Goal: Transaction & Acquisition: Purchase product/service

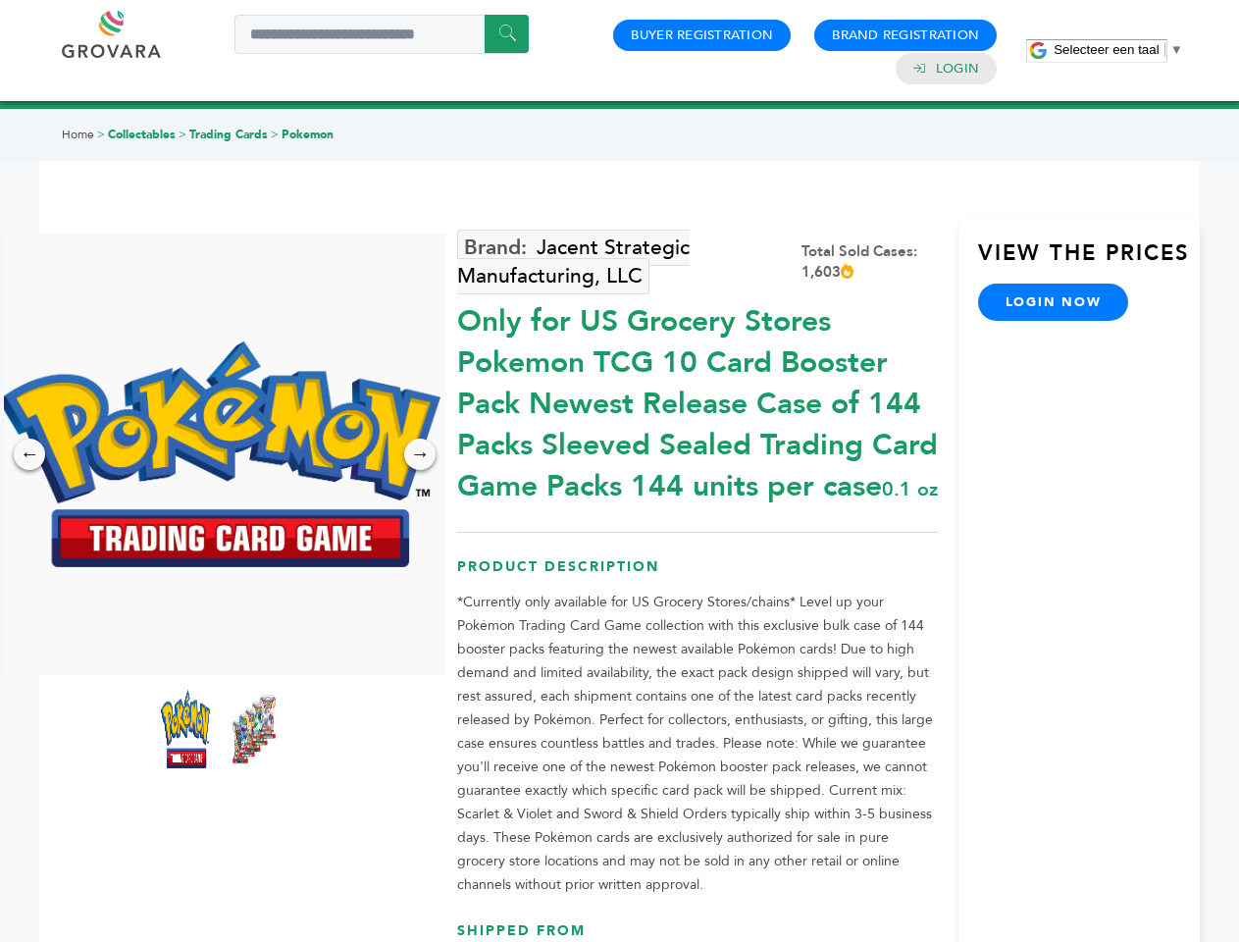
click at [1119, 49] on span "Selecteer een taal" at bounding box center [1106, 49] width 105 height 15
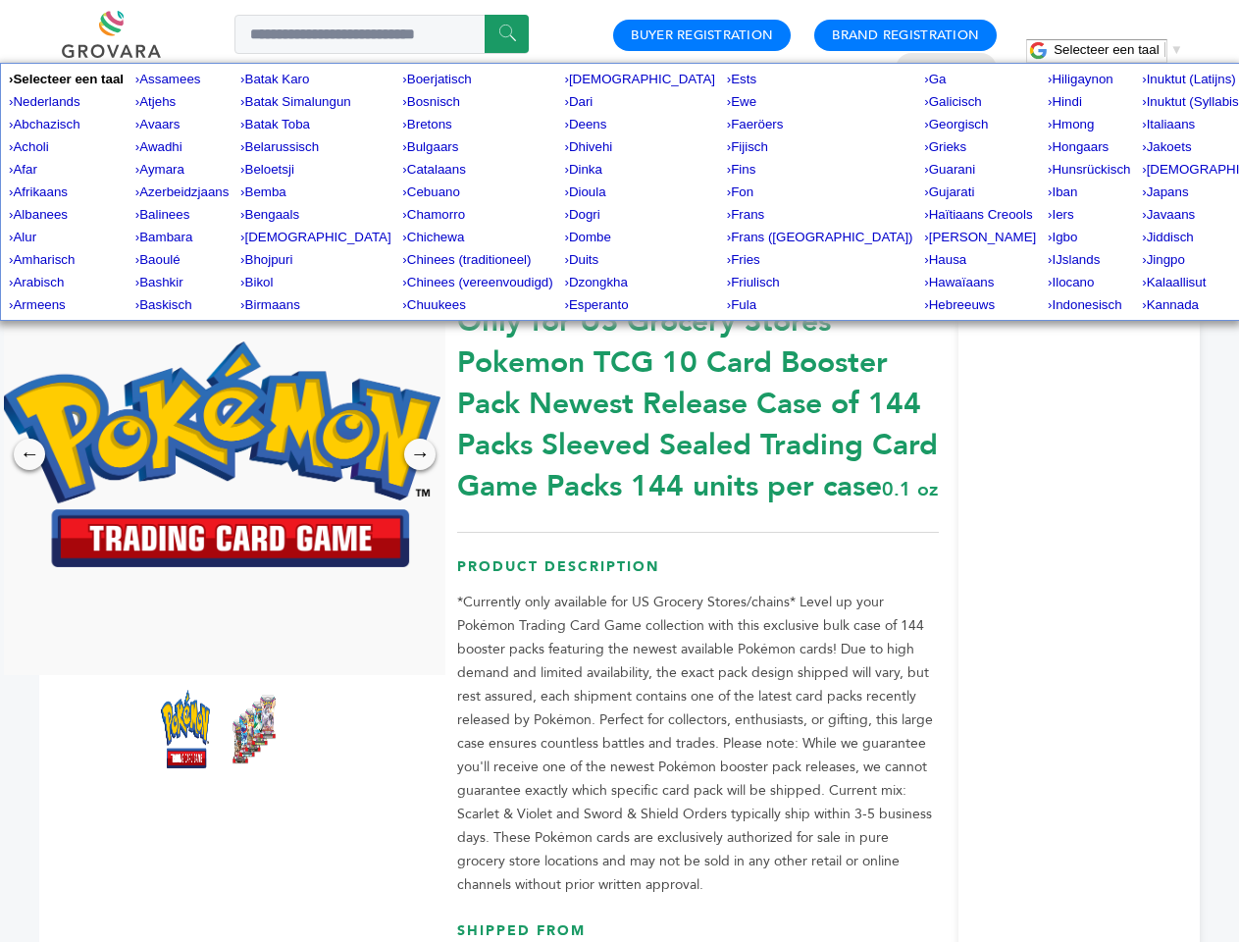
click at [220, 454] on img at bounding box center [220, 454] width 442 height 226
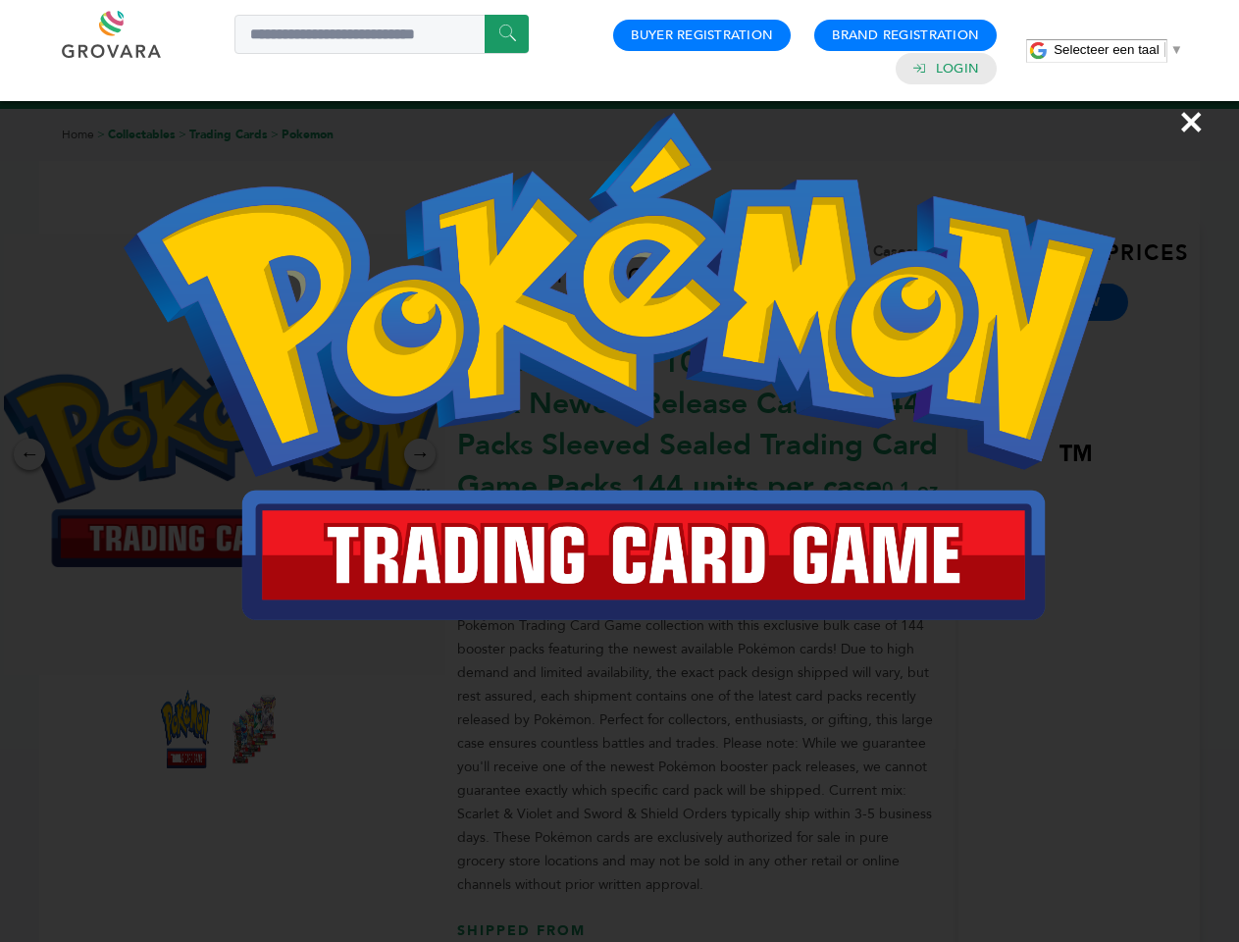
click at [29, 454] on div "×" at bounding box center [619, 471] width 1239 height 942
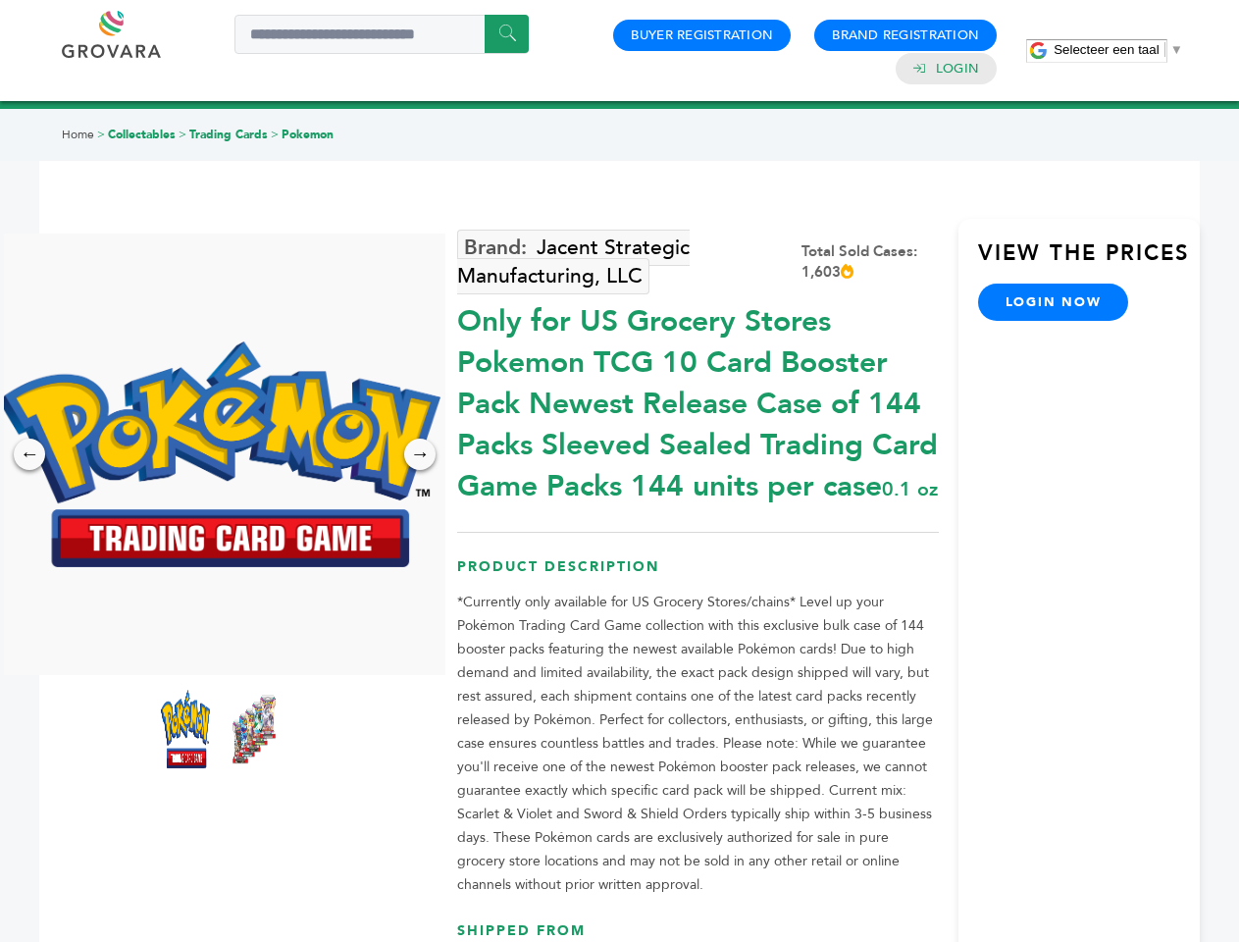
click at [420, 454] on div "→" at bounding box center [419, 454] width 31 height 31
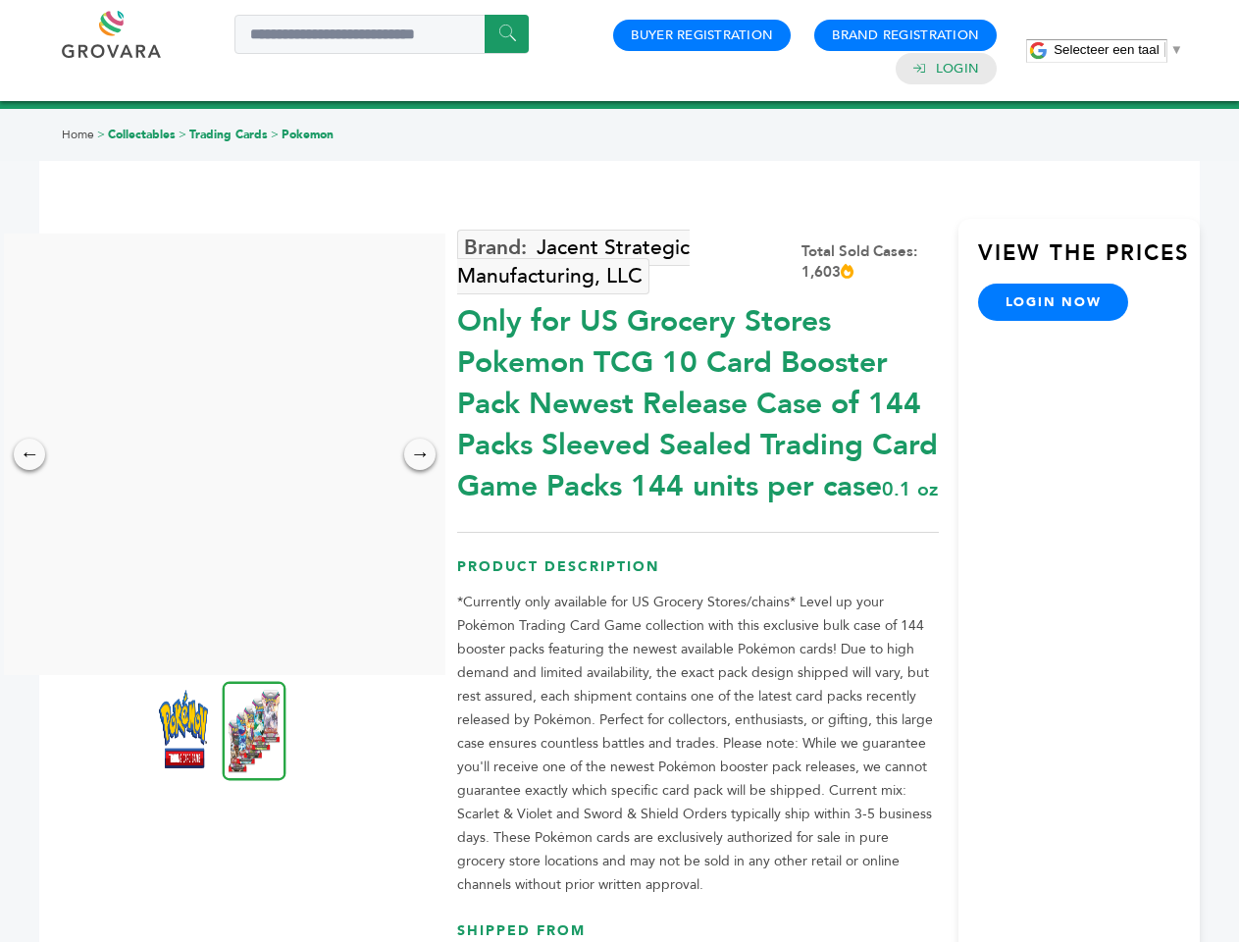
click at [185, 729] on img at bounding box center [183, 729] width 49 height 79
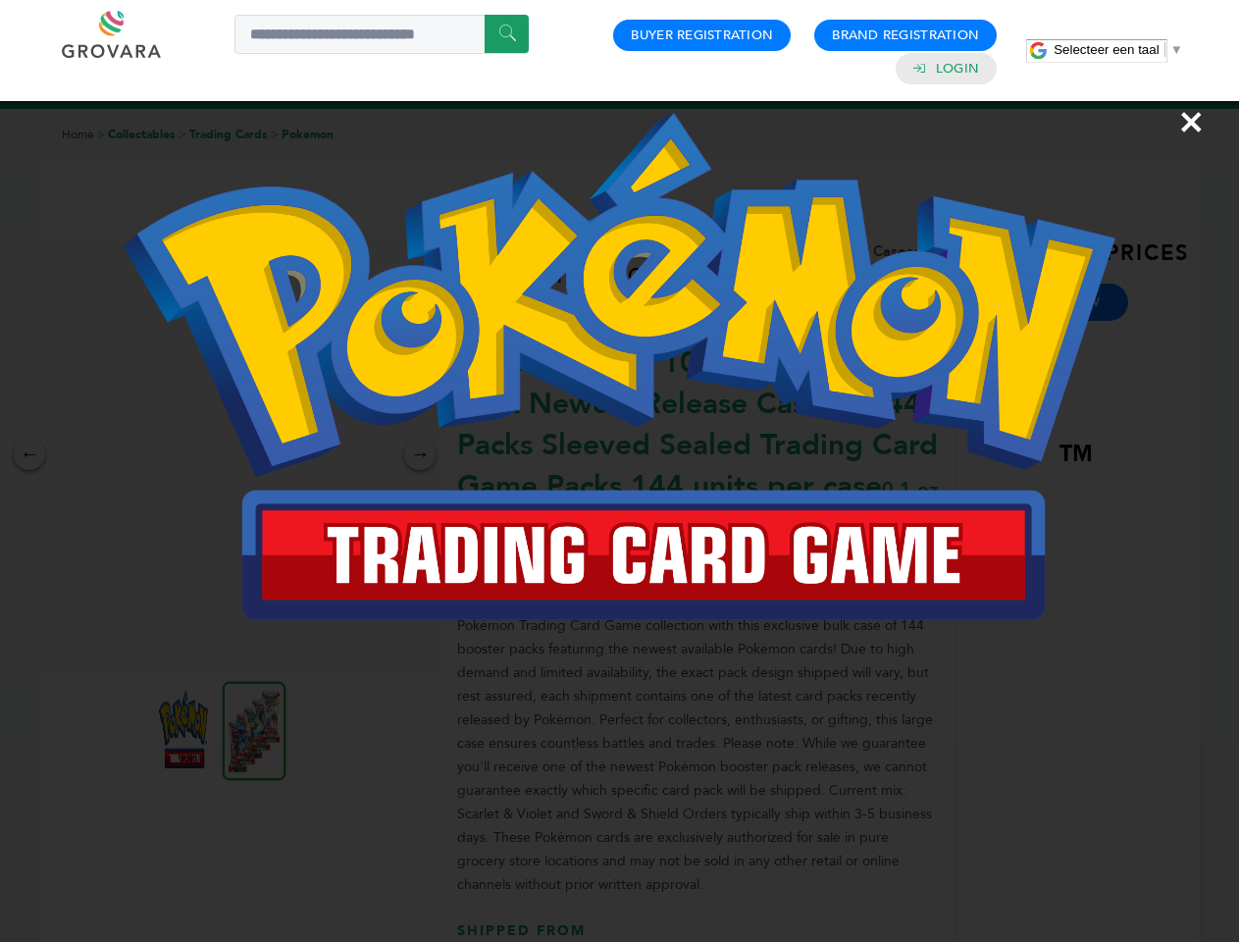
click at [254, 729] on div "×" at bounding box center [619, 471] width 1239 height 942
